Goal: Information Seeking & Learning: Learn about a topic

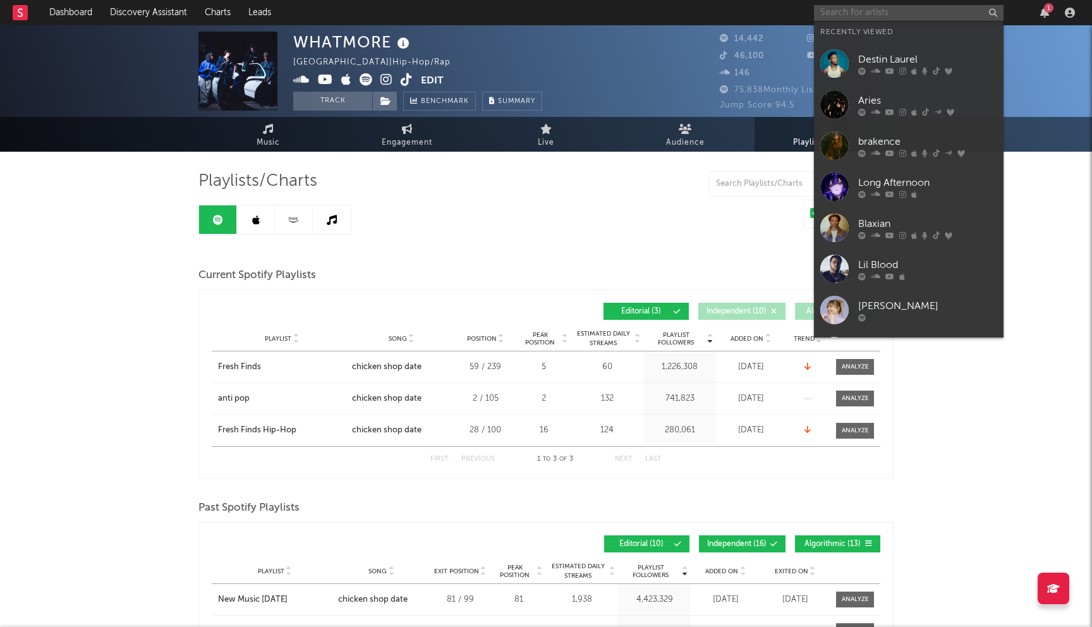
click at [876, 14] on input "text" at bounding box center [909, 13] width 190 height 16
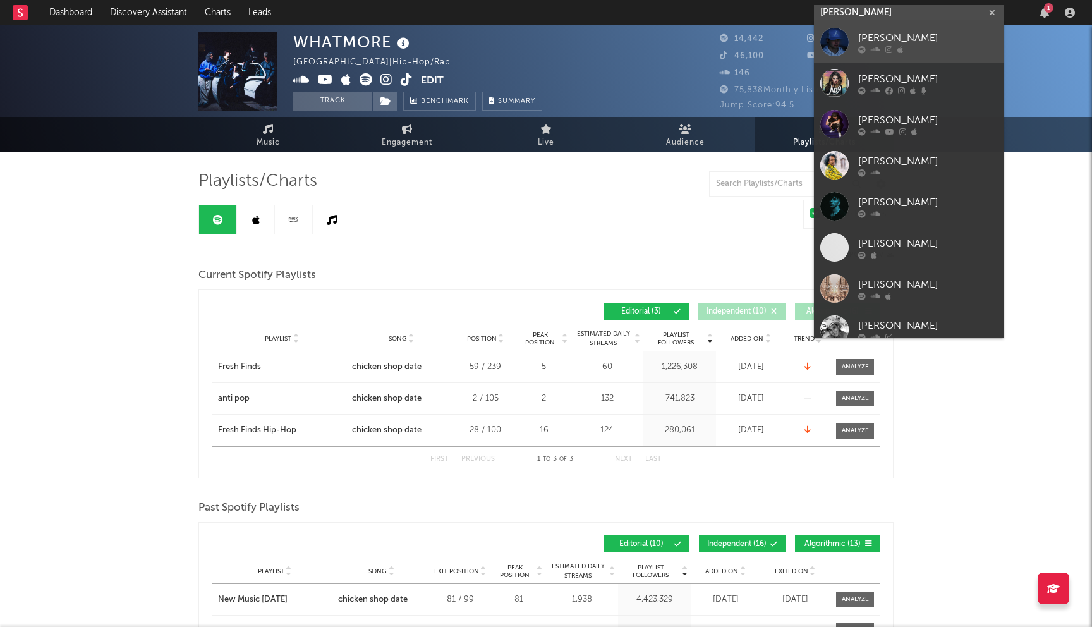
type input "[PERSON_NAME]"
click at [885, 40] on div "[PERSON_NAME]" at bounding box center [928, 37] width 139 height 15
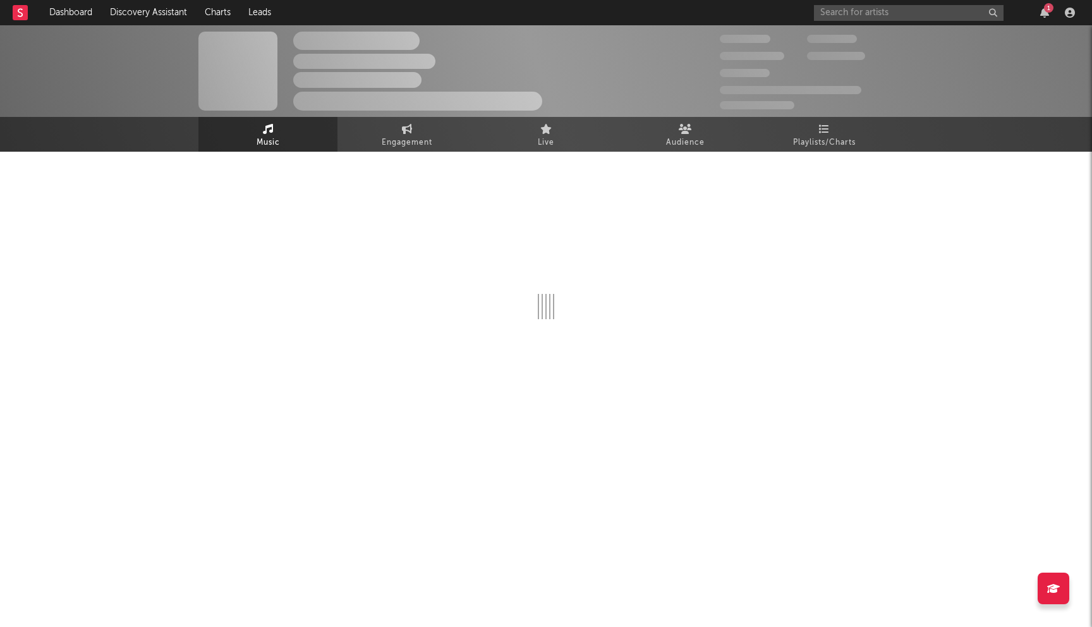
select select "1w"
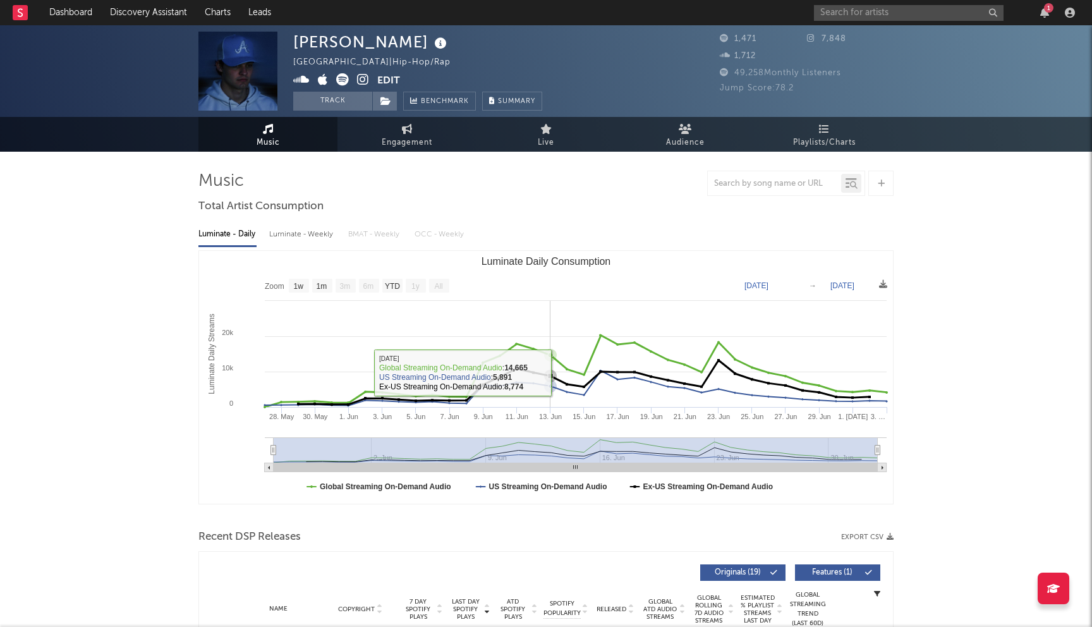
scroll to position [133, 0]
